Goal: Obtain resource: Download file/media

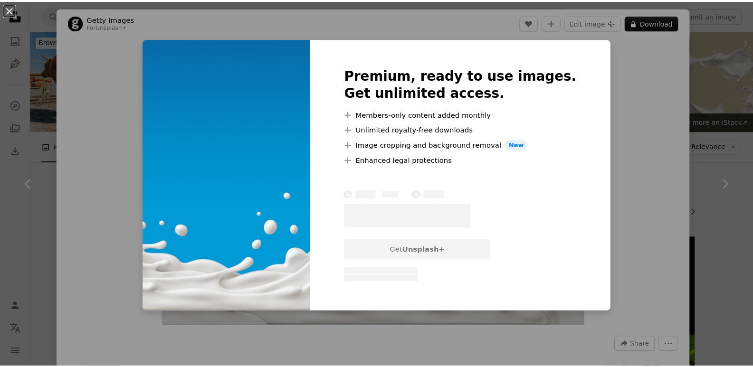
scroll to position [380, 0]
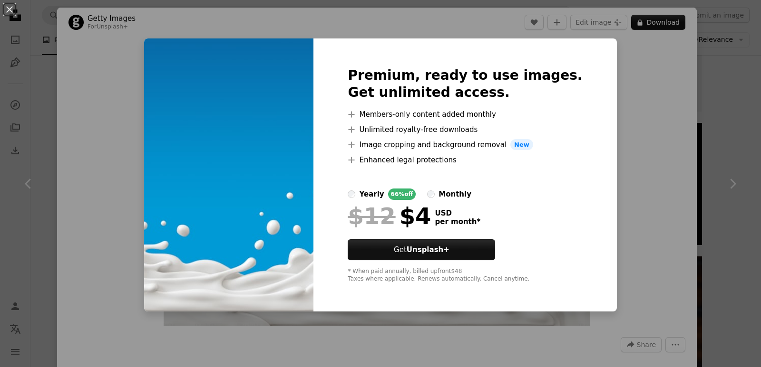
click at [625, 68] on div "An X shape Premium, ready to use images. Get unlimited access. A plus sign Memb…" at bounding box center [380, 183] width 761 height 367
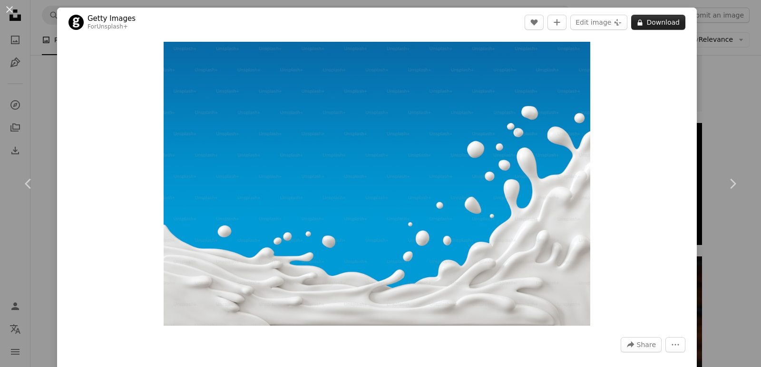
click at [659, 21] on button "A lock Download" at bounding box center [658, 22] width 54 height 15
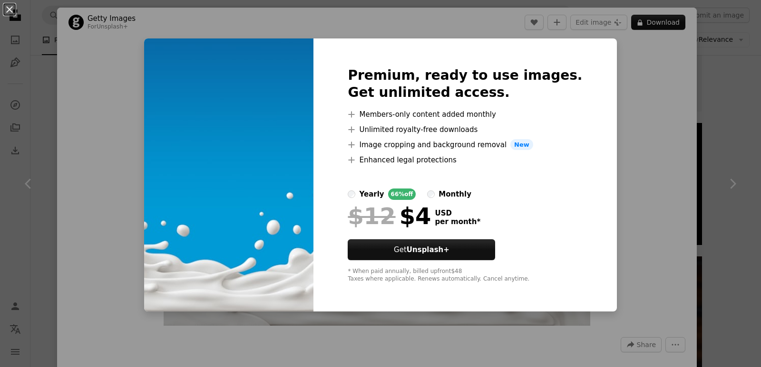
click at [616, 114] on div "An X shape Premium, ready to use images. Get unlimited access. A plus sign Memb…" at bounding box center [380, 183] width 761 height 367
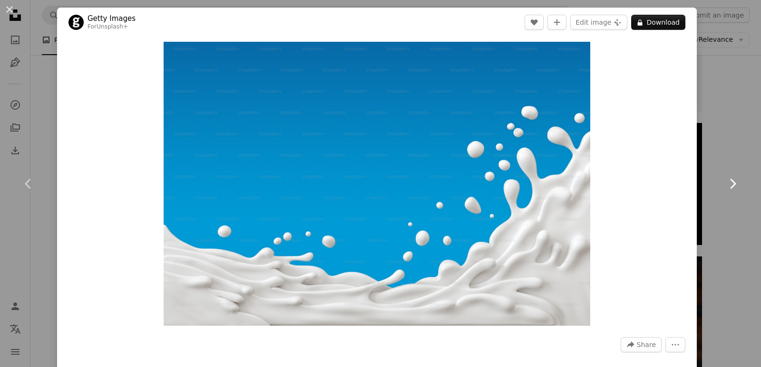
click at [730, 186] on icon at bounding box center [733, 184] width 6 height 10
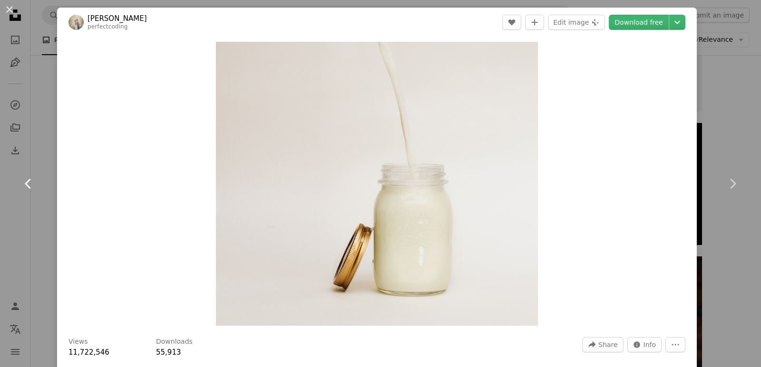
click at [25, 183] on icon "Chevron left" at bounding box center [28, 183] width 15 height 15
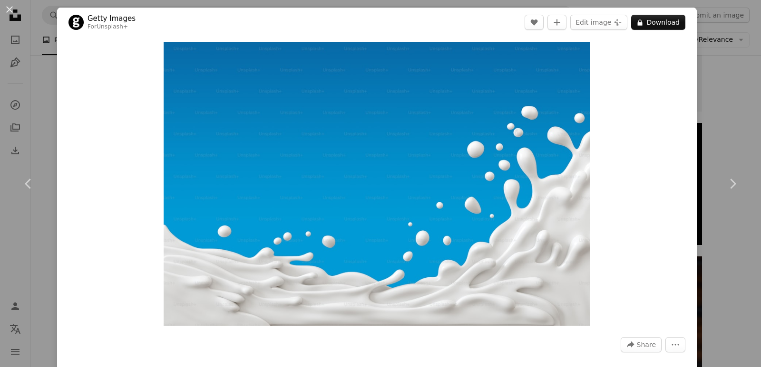
click at [716, 67] on div "An X shape Chevron left Chevron right Getty Images For Unsplash+ A heart A plus…" at bounding box center [380, 183] width 761 height 367
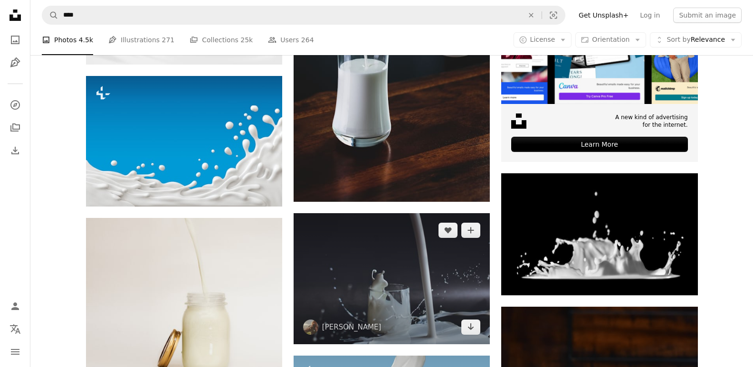
scroll to position [238, 0]
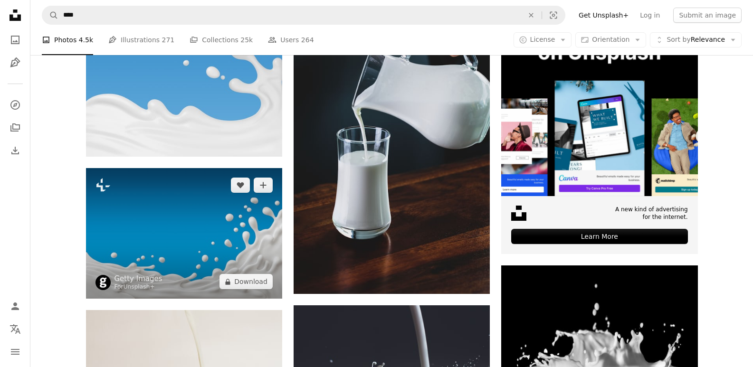
drag, startPoint x: 79, startPoint y: 168, endPoint x: 178, endPoint y: 241, distance: 122.5
